Goal: Task Accomplishment & Management: Complete application form

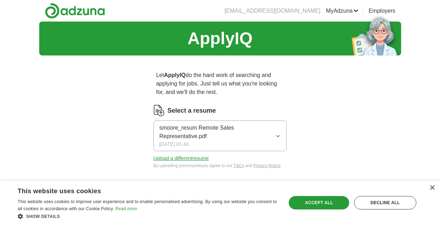
click at [278, 135] on icon "button" at bounding box center [278, 136] width 5 height 6
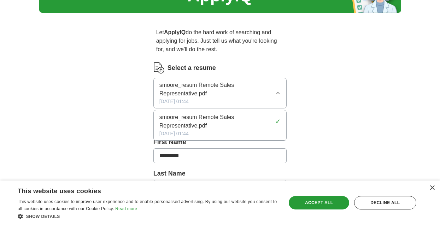
scroll to position [43, 0]
click at [250, 99] on div "smoore_resum Remote Sales Representative.pdf [DATE] 01:44" at bounding box center [218, 93] width 116 height 24
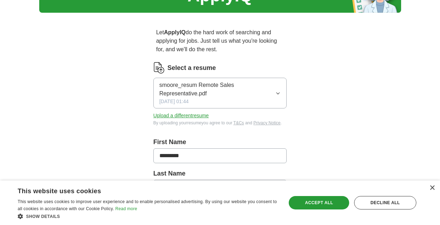
click at [204, 116] on button "Upload a different resume" at bounding box center [182, 115] width 56 height 7
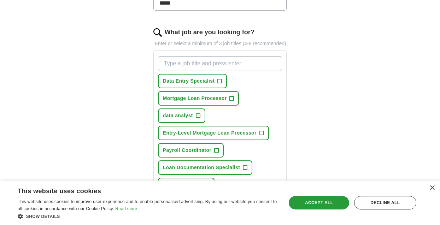
scroll to position [227, 0]
click at [259, 140] on button "Entry-Level Mortgage Loan Processor +" at bounding box center [213, 133] width 111 height 15
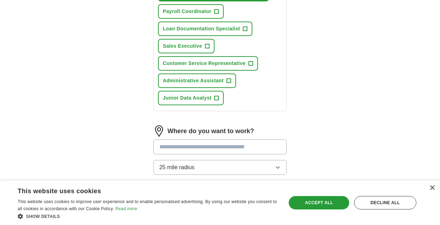
scroll to position [368, 0]
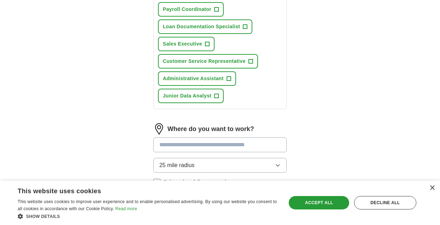
click at [216, 99] on span "+" at bounding box center [217, 96] width 4 height 6
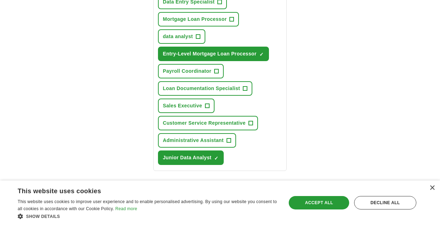
scroll to position [307, 0]
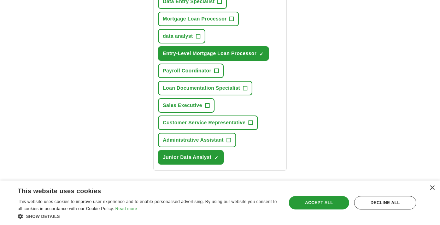
click at [0, 0] on span "×" at bounding box center [0, 0] width 0 height 0
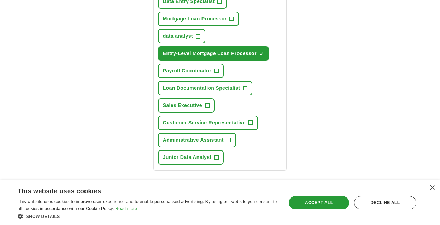
click at [245, 91] on span "+" at bounding box center [245, 89] width 4 height 6
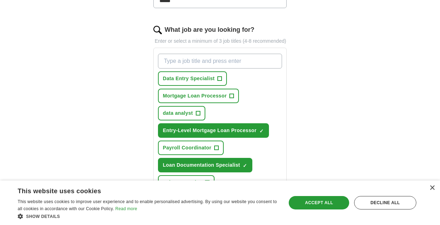
scroll to position [227, 0]
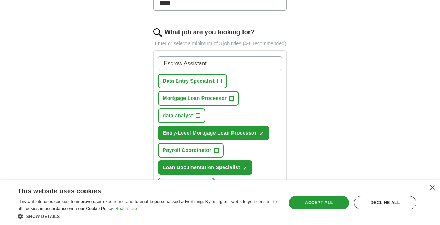
type input "Escrow Assistant"
click at [220, 84] on span "+" at bounding box center [220, 82] width 4 height 6
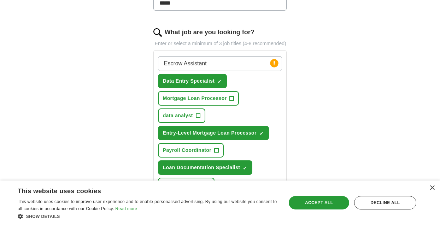
drag, startPoint x: 222, startPoint y: 76, endPoint x: 158, endPoint y: 57, distance: 66.9
click at [158, 57] on div "What job are you looking for? Enter or select a minimum of 3 job titles (4-8 re…" at bounding box center [221, 142] width 134 height 229
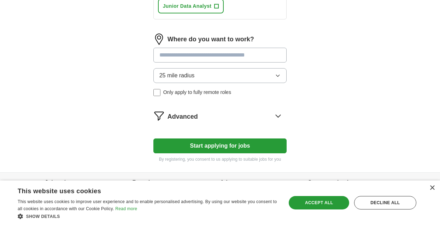
scroll to position [458, 0]
click at [207, 62] on input at bounding box center [221, 54] width 134 height 15
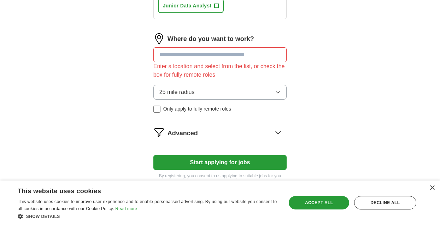
click at [278, 79] on div "Where do you want to work? Enter a location and select from the list, or check …" at bounding box center [221, 75] width 134 height 85
click at [279, 95] on icon "button" at bounding box center [278, 92] width 6 height 6
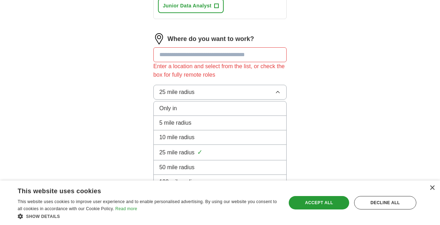
click at [262, 140] on li "10 mile radius" at bounding box center [220, 138] width 133 height 15
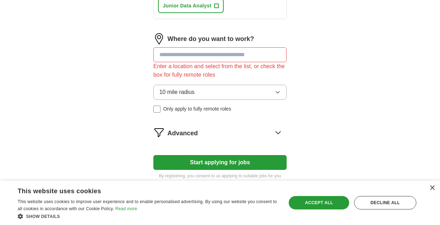
click at [182, 62] on input at bounding box center [221, 54] width 134 height 15
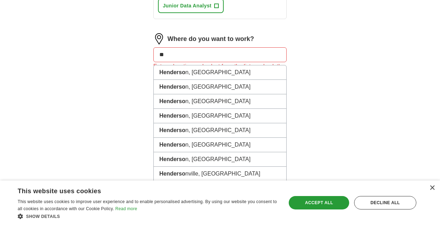
type input "*"
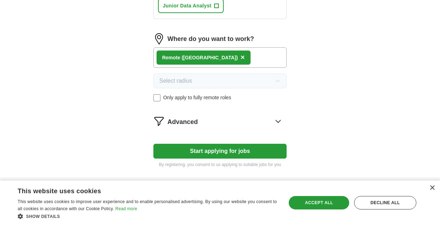
click at [231, 64] on div "Remote ([GEOGRAPHIC_DATA]) ×" at bounding box center [221, 57] width 134 height 21
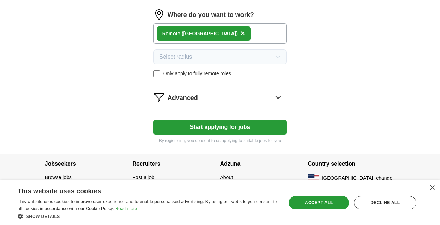
scroll to position [483, 0]
drag, startPoint x: 214, startPoint y: 135, endPoint x: 307, endPoint y: 58, distance: 121.0
click at [194, 135] on button "Start applying for jobs" at bounding box center [221, 127] width 134 height 15
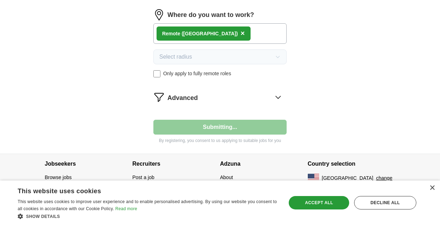
select select "**"
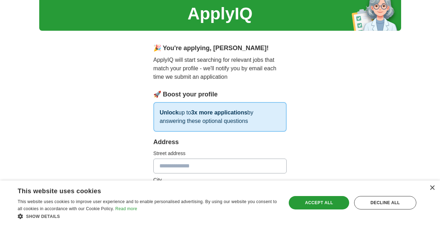
scroll to position [24, 0]
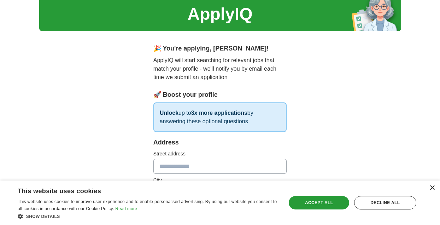
click at [434, 189] on div "×" at bounding box center [432, 188] width 5 height 5
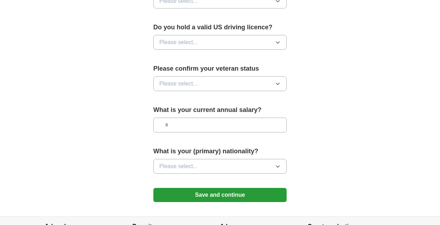
scroll to position [457, 0]
